Goal: Information Seeking & Learning: Learn about a topic

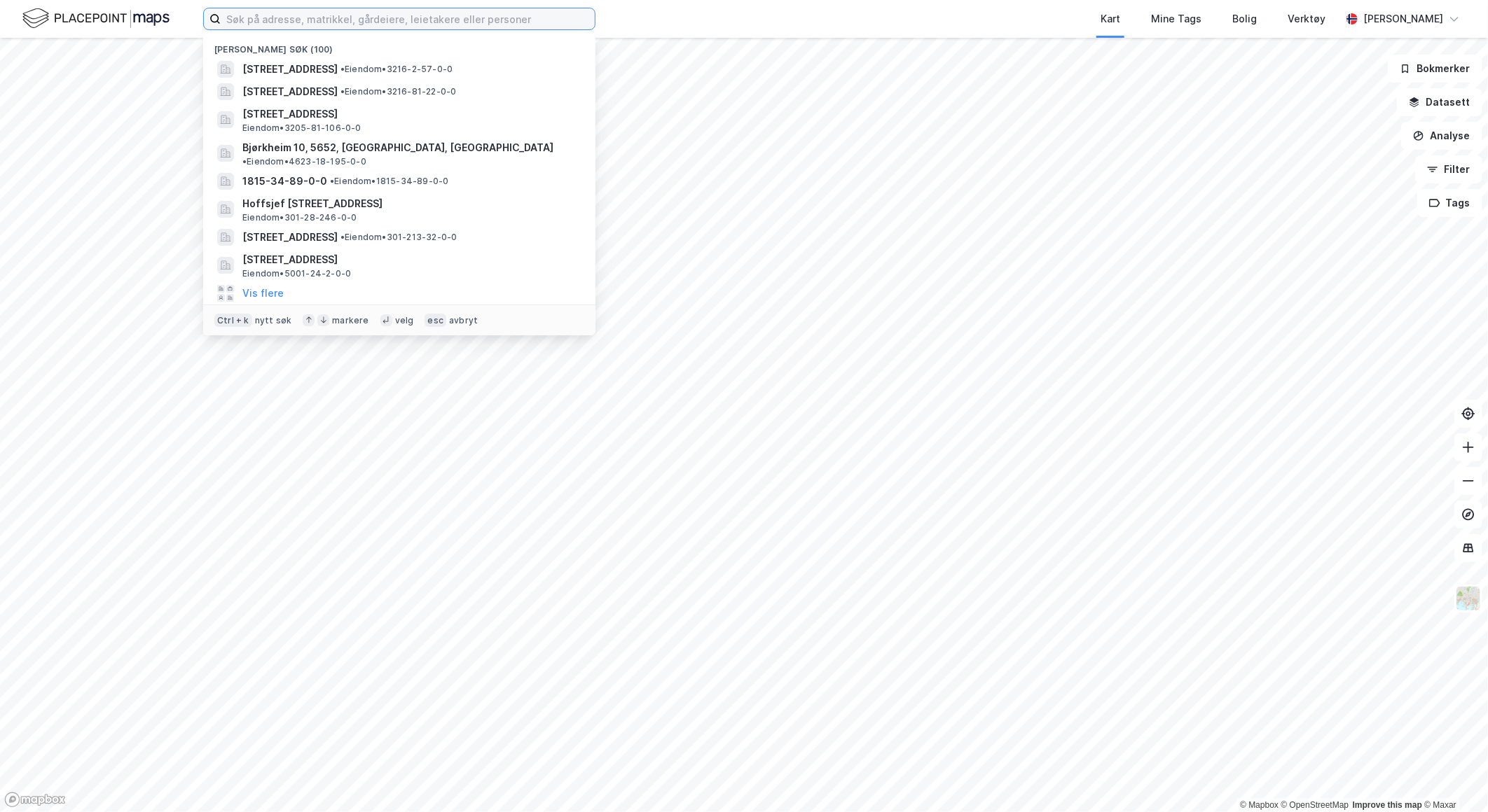
click at [389, 14] on input at bounding box center [408, 18] width 374 height 21
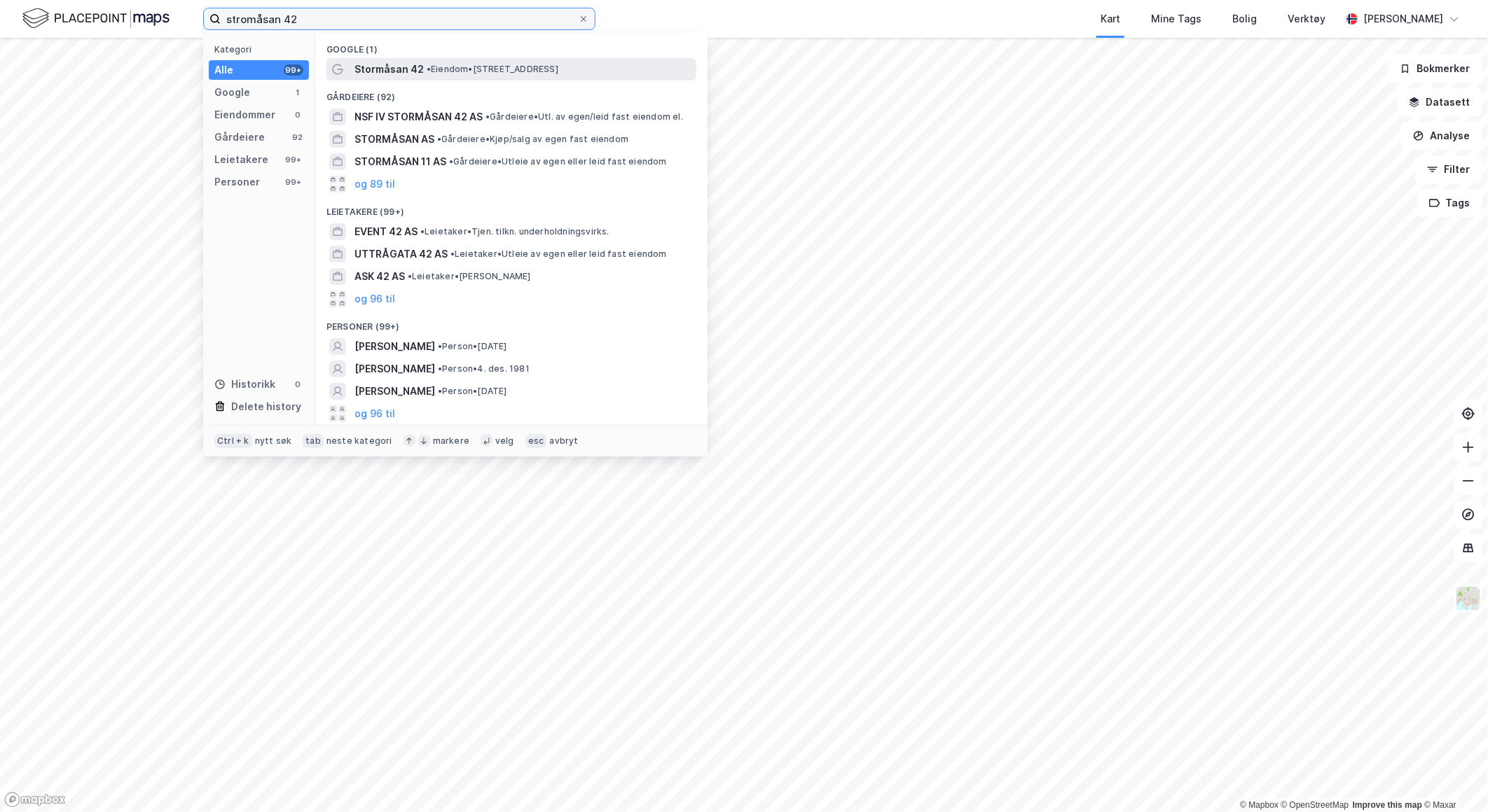
type input "stromåsan 42"
click at [441, 68] on span "• Eiendom • [STREET_ADDRESS]" at bounding box center [492, 69] width 131 height 11
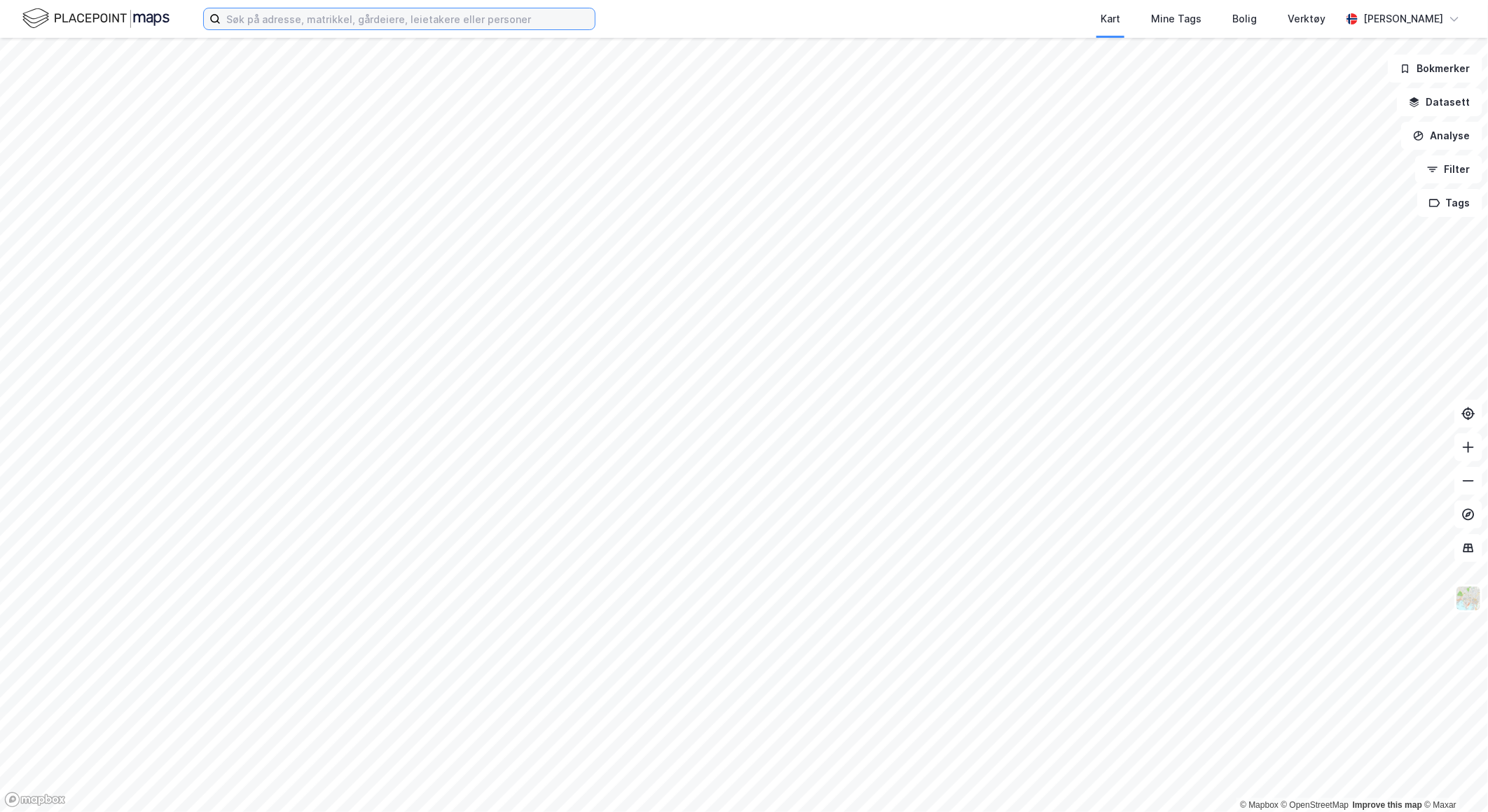
click at [270, 26] on input at bounding box center [408, 18] width 374 height 21
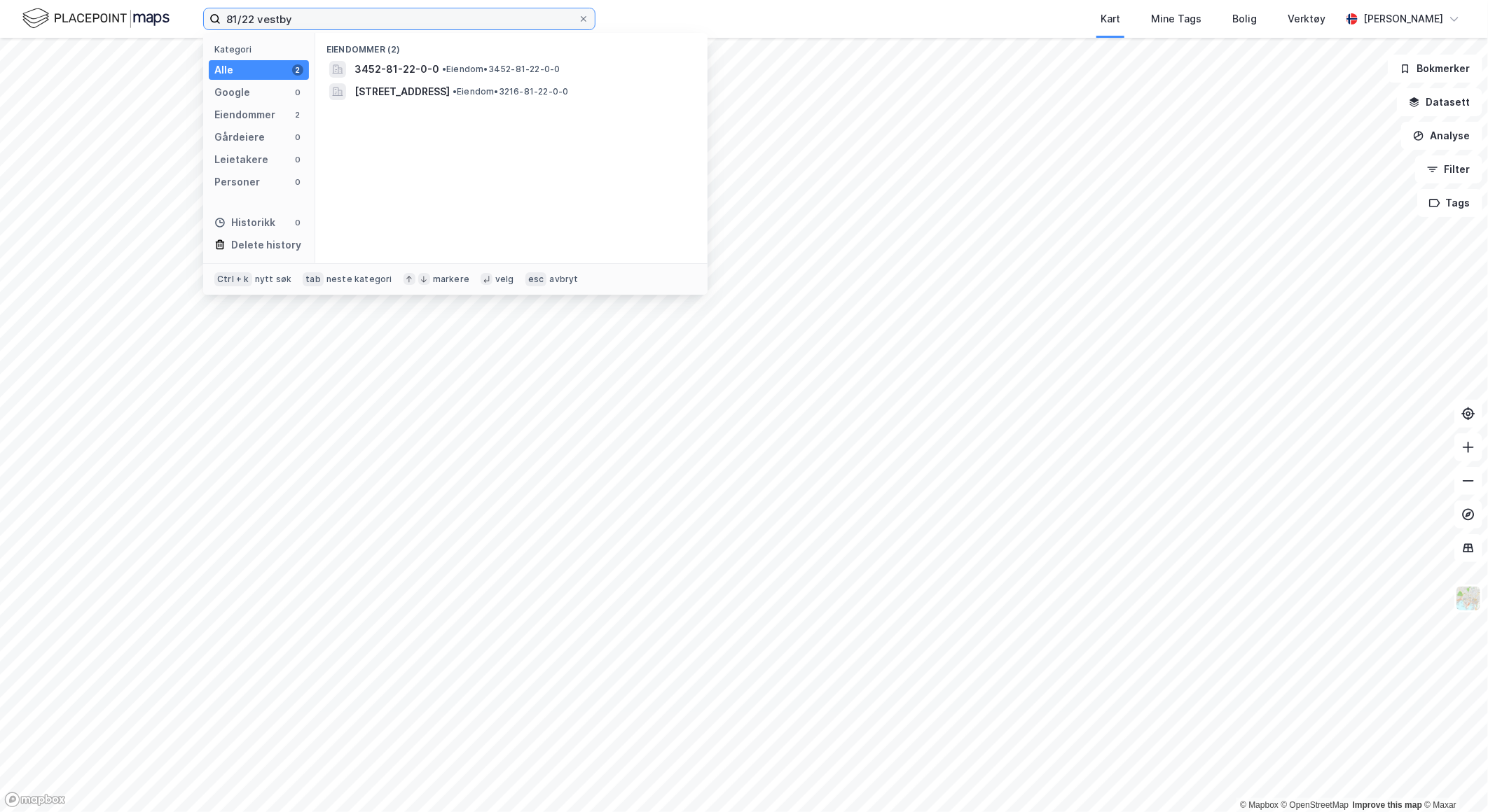
type input "81/22 vestby"
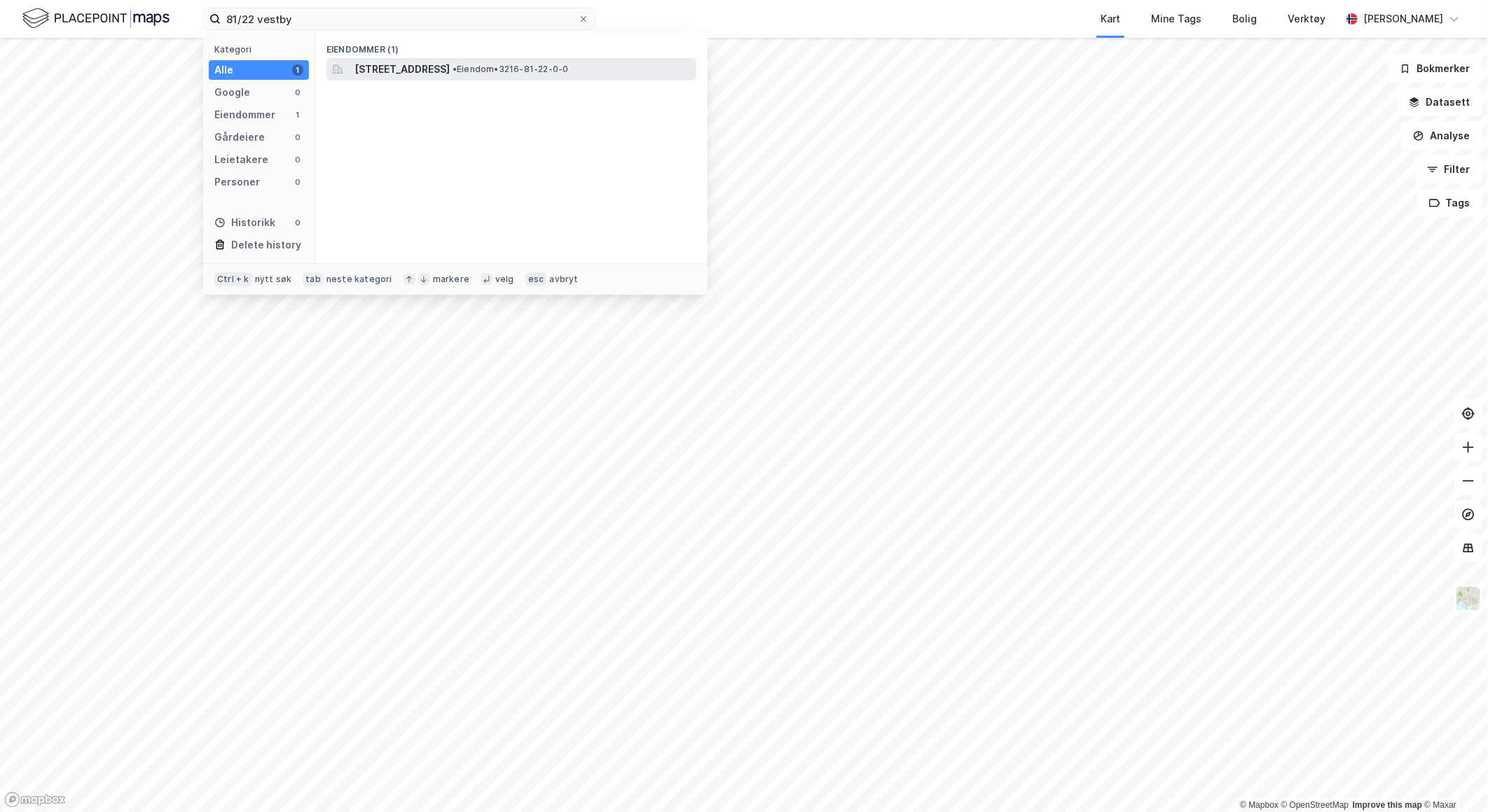
click at [450, 77] on span "[STREET_ADDRESS]" at bounding box center [402, 69] width 95 height 16
